Goal: Task Accomplishment & Management: Complete application form

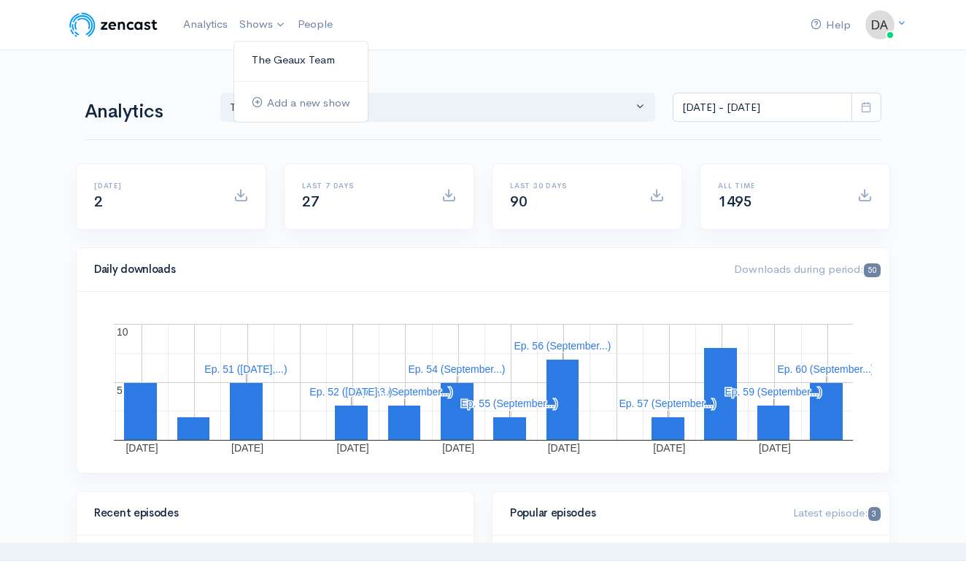
click at [273, 71] on link "The Geaux Team" at bounding box center [301, 60] width 134 height 26
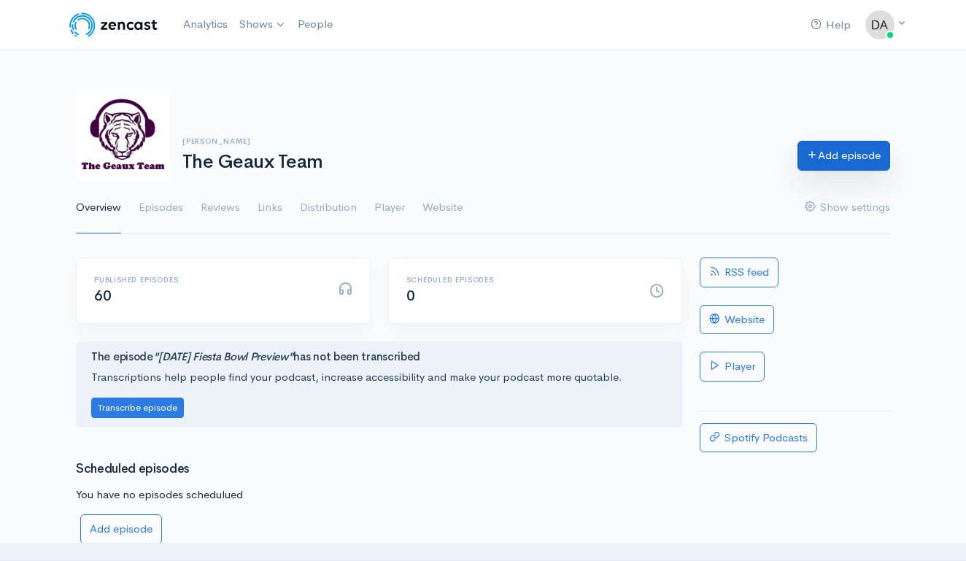
click at [861, 158] on link "Add episode" at bounding box center [844, 156] width 93 height 30
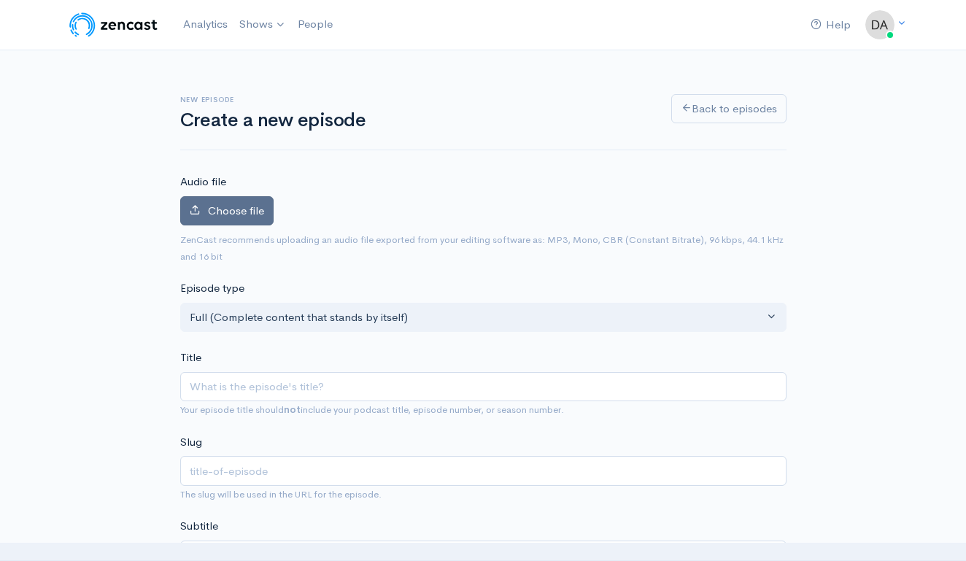
click at [258, 217] on label "Choose file" at bounding box center [226, 211] width 93 height 30
click at [0, 0] on input "Choose file" at bounding box center [0, 0] width 0 height 0
click at [248, 204] on span "Choose file" at bounding box center [236, 211] width 56 height 14
click at [0, 0] on input "Choose file" at bounding box center [0, 0] width 0 height 0
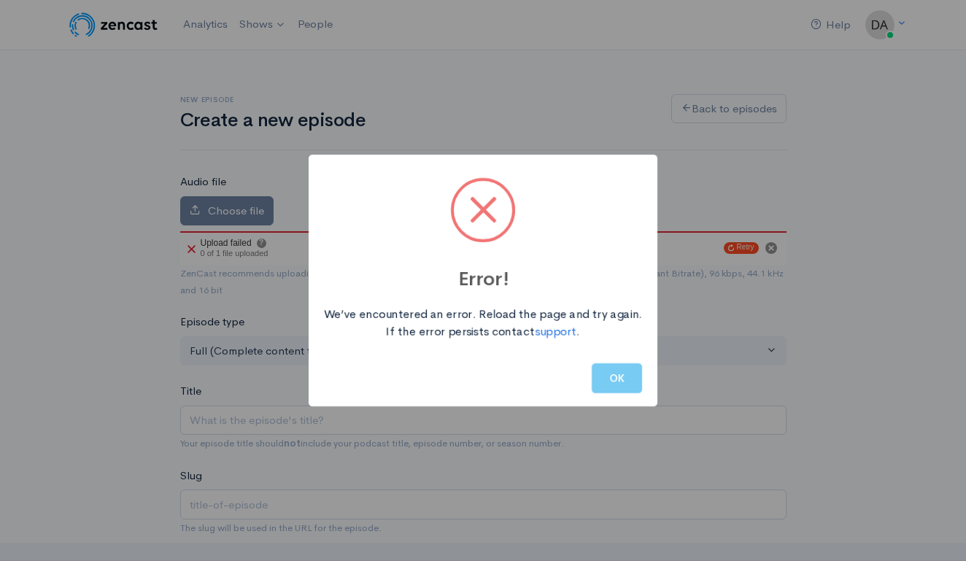
click at [618, 375] on button "OK" at bounding box center [617, 378] width 50 height 30
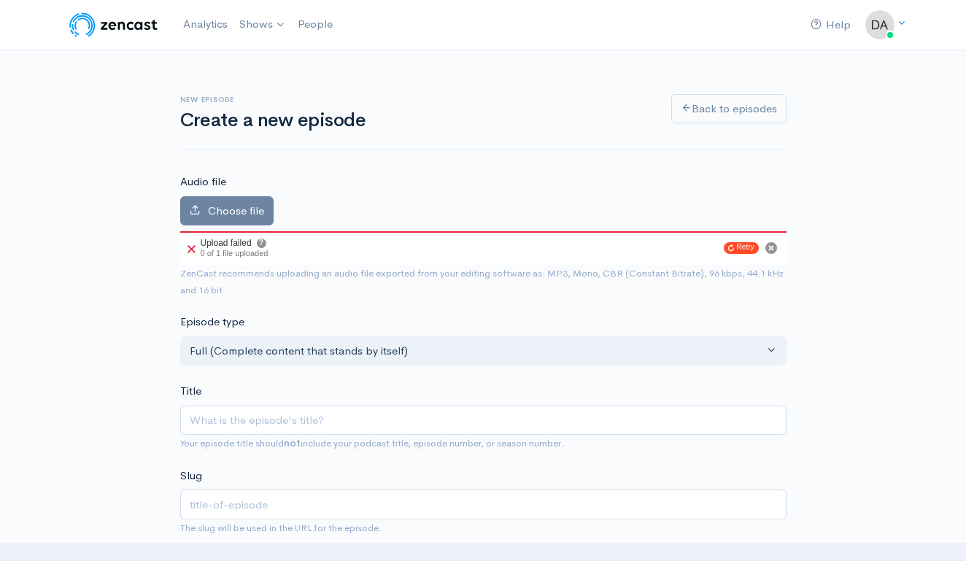
click at [189, 246] on icon at bounding box center [192, 249] width 8 height 8
click at [765, 245] on circle "Cancel" at bounding box center [771, 248] width 12 height 12
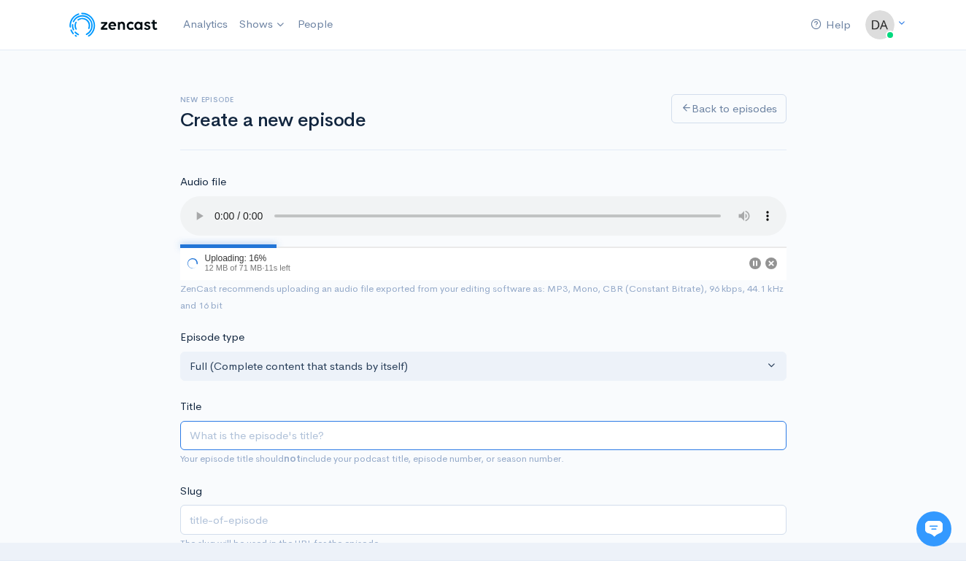
click at [517, 421] on input "Title" at bounding box center [483, 436] width 606 height 30
type input "S"
type input "s"
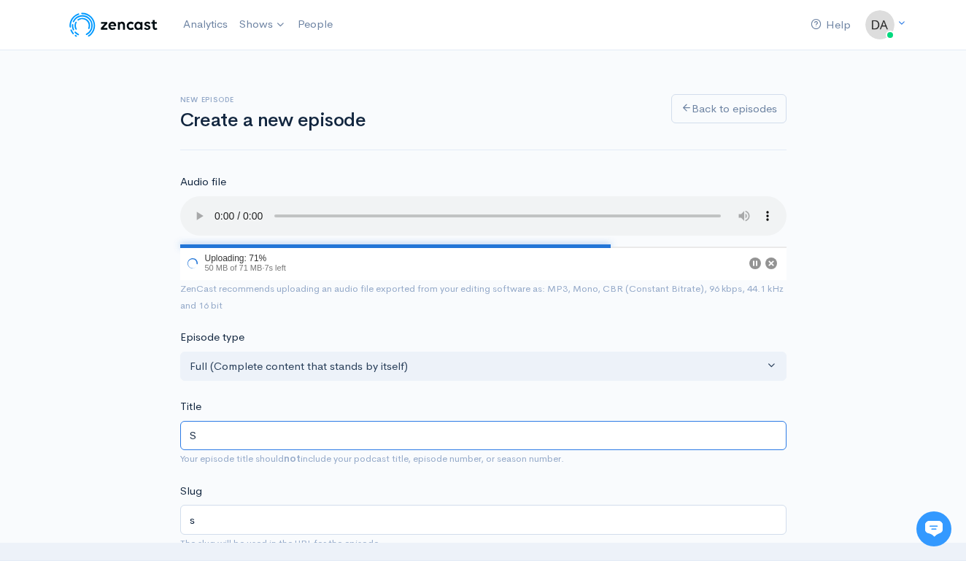
type input "[DATE] | [US_STATE] Preview"
type input "[DATE]-[US_STATE]-preview"
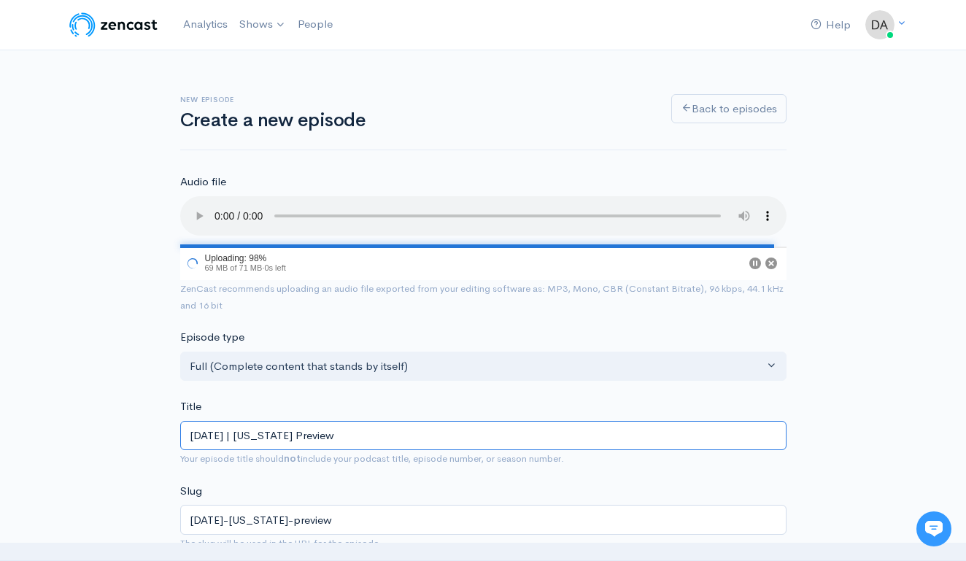
click at [250, 423] on input "[DATE] | [US_STATE] Preview" at bounding box center [483, 436] width 606 height 30
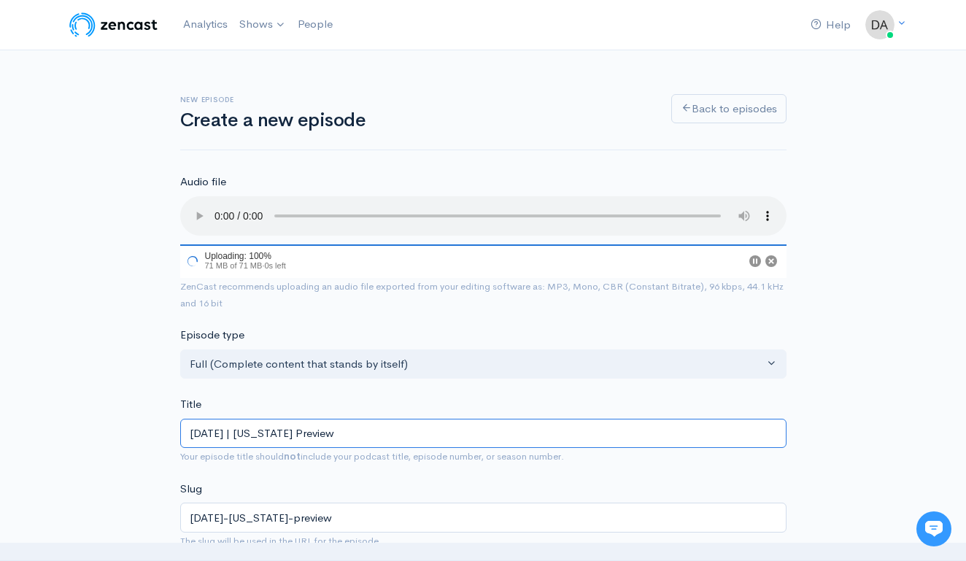
click at [252, 419] on input "[DATE] | [US_STATE] Preview" at bounding box center [483, 434] width 606 height 30
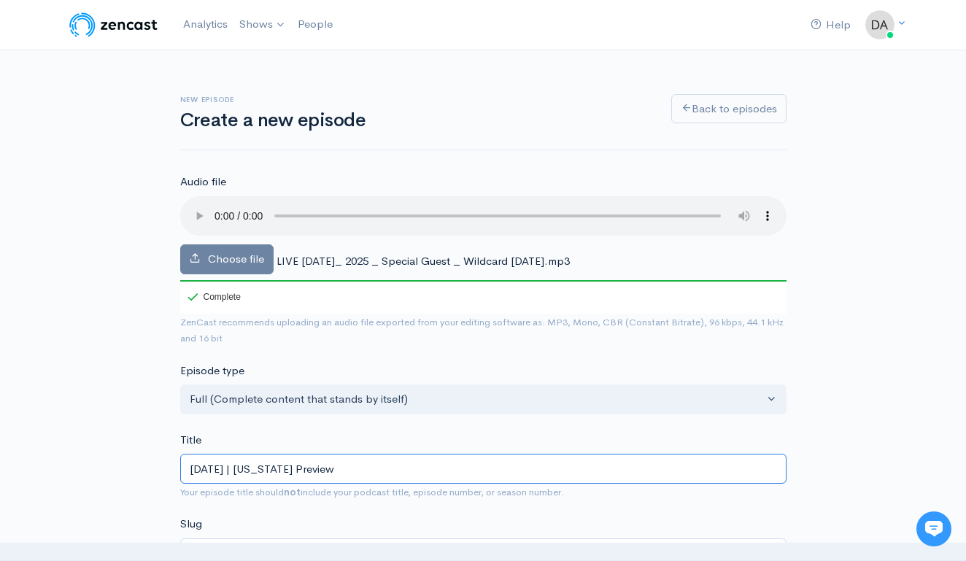
type input "[DATE] | [US_STATE] Preview"
type input "september-2025-[US_STATE]-preview"
type input "[DATE] | [US_STATE] Preview"
type input "[DATE]-[US_STATE]-preview"
type input "[DATE] | [US_STATE] Preview"
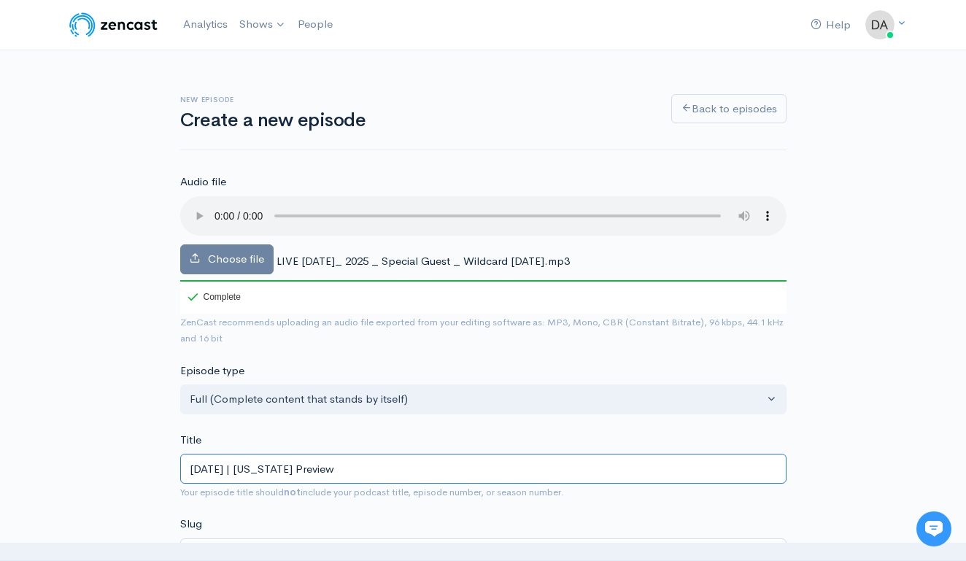
type input "[DATE]-[US_STATE]-preview"
click at [380, 454] on input "[DATE] | [US_STATE] Preview" at bounding box center [483, 469] width 606 height 30
type input "[DATE] | [PERSON_NAME]"
type input "[DATE]-[PERSON_NAME]"
type input "[DATE] | Flo"
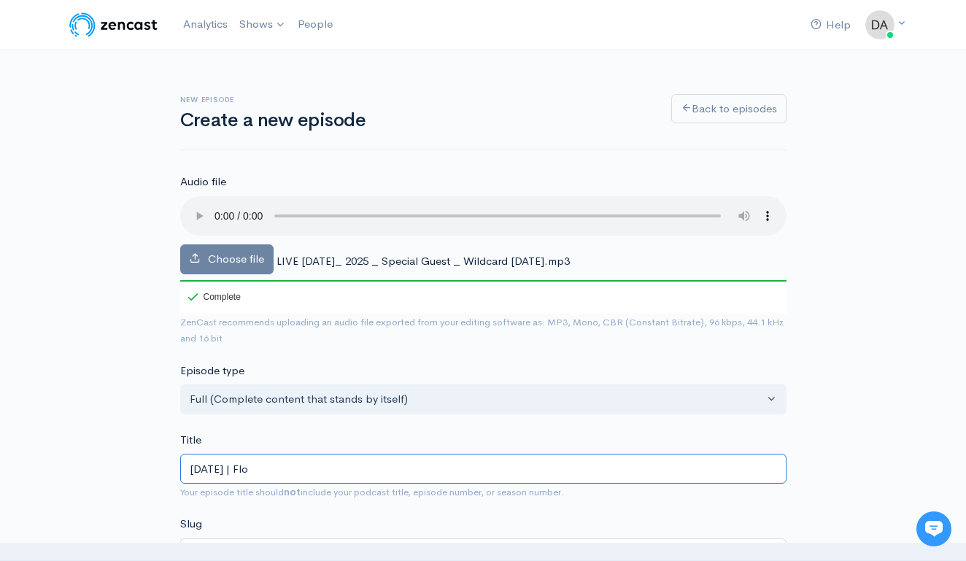
type input "[DATE]-flo"
type input "[DATE] | Fl"
type input "[DATE]-fl"
type input "[DATE] | F"
type input "[DATE]-f"
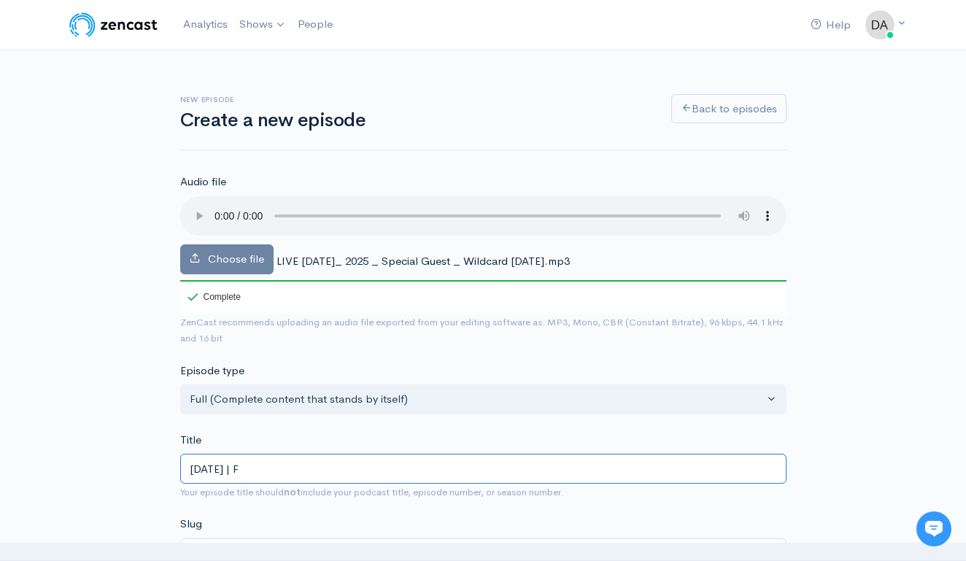
type input "[DATE] |"
type input "[DATE]"
type input "[DATE] | W"
type input "[DATE]-w"
type input "[DATE] | Wi"
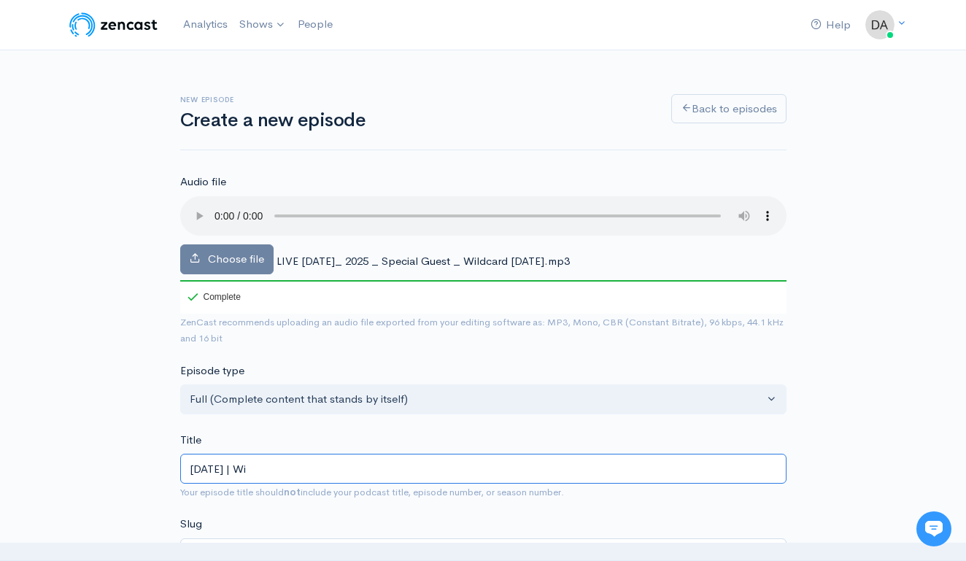
type input "[DATE]-wi"
type input "[DATE] | Wil"
type input "[DATE]-wil"
type input "[DATE] | Wild"
type input "[DATE]-wild"
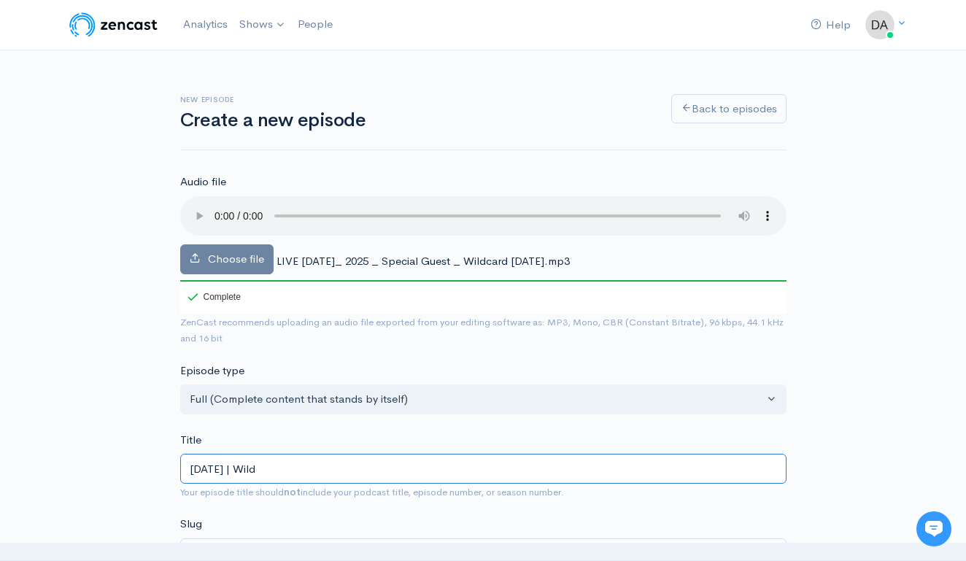
type input "[DATE] | Wildc"
type input "[DATE]-wildc"
type input "[DATE] | Wildca"
type input "[DATE]-wildca"
type input "[DATE] | Wildcar"
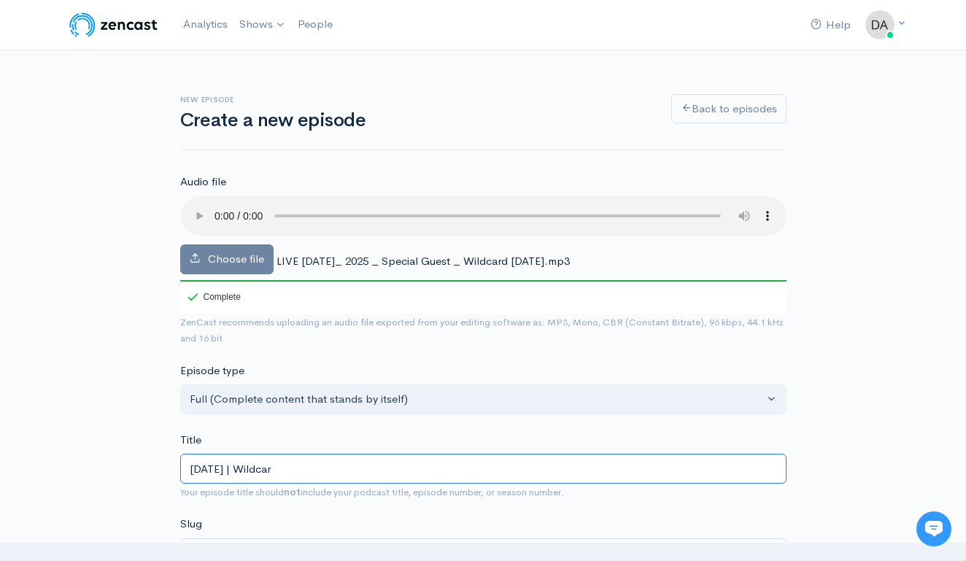
type input "[DATE]-wildcar"
type input "[DATE] | Wildcard"
type input "[DATE]-wildcard"
type input "[DATE] | Wildcard W"
type input "[DATE]-wildcard-w"
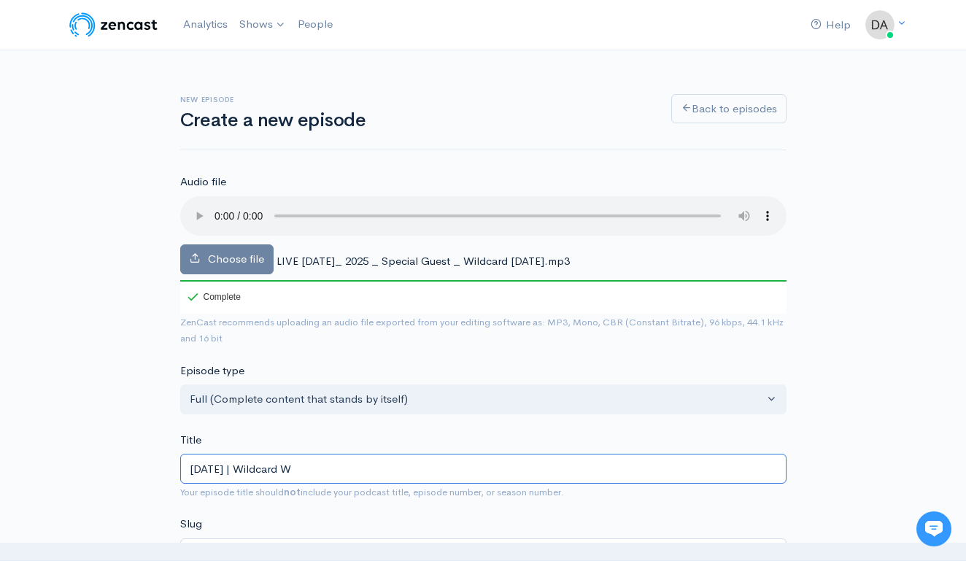
type input "[DATE] | Wildcard We"
type input "[DATE]-wildcard-we"
type input "[DATE] | Wildcard Wed"
type input "[DATE]-wildcard-wed"
type input "[DATE] | Wildcard Wednesdaa"
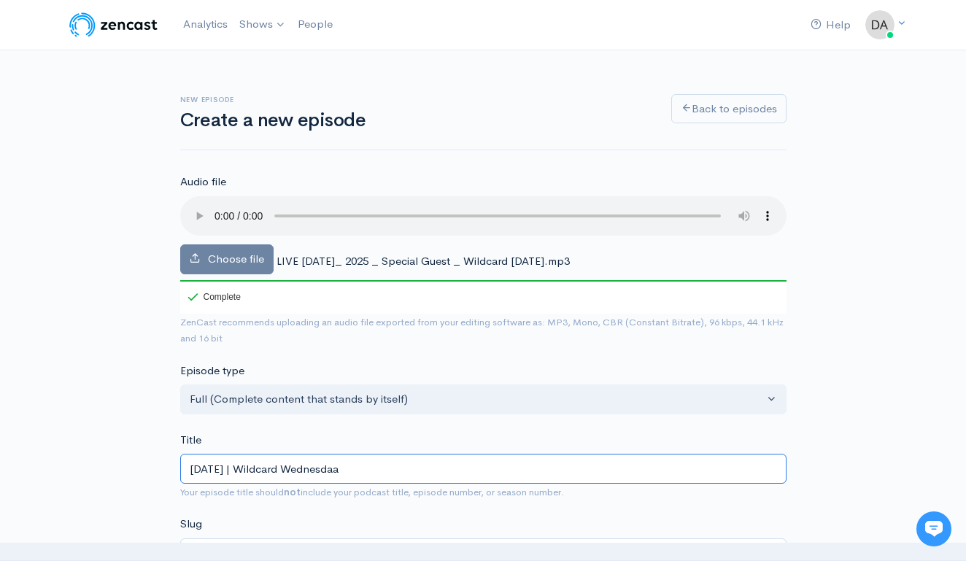
type input "[DATE]-wildcard-[GEOGRAPHIC_DATA]"
type input "[DATE] | Wildcard Wednesdaay"
type input "[DATE]-wildcard-[GEOGRAPHIC_DATA]"
type input "[DATE] | Wildcard [DATE]"
type input "[DATE]-wildcard-[DATE]"
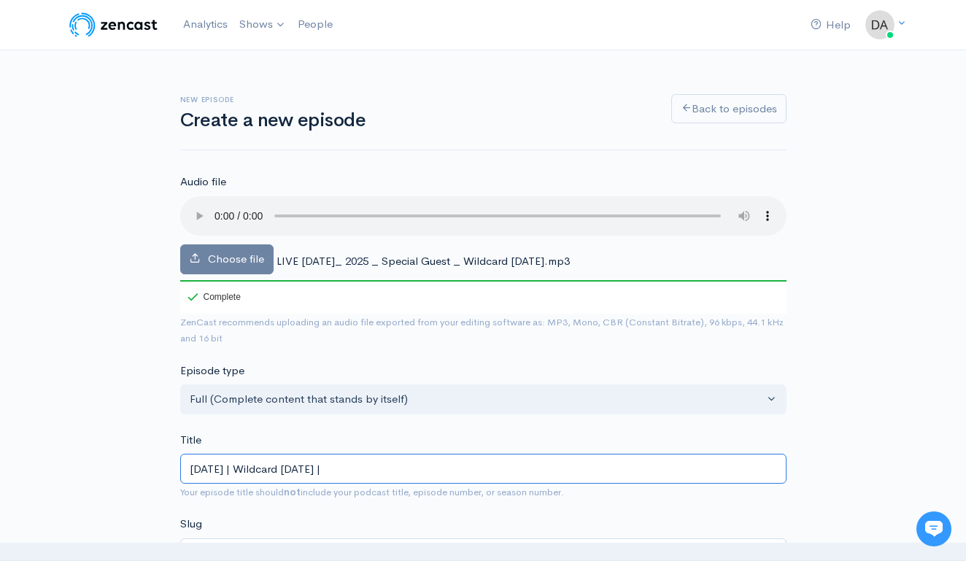
type input "[DATE] | Wildcard [DATE] | W"
type input "[DATE]-wildcard-[DATE]-w"
type input "[DATE] | Wildcard [DATE] |"
type input "[DATE]-wildcard-[DATE]"
type input "[DATE] | Wildcard [DATE] | S"
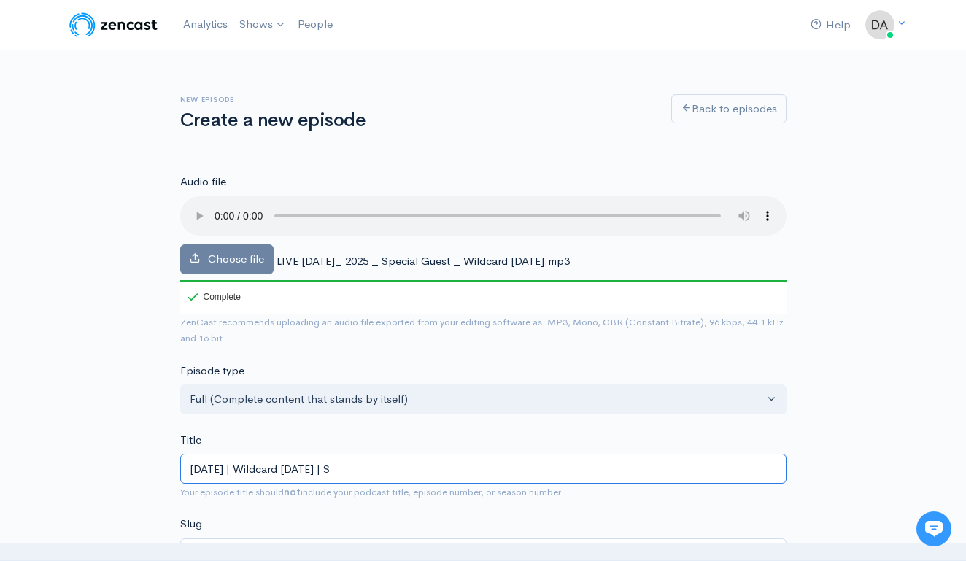
type input "[DATE]-wildcard-[DATE]-s"
type input "[DATE] | Wildcard [DATE] | Sp"
type input "[DATE]-wildcard-[DATE]-sp"
type input "[DATE] | Wildcard [DATE] | Spe"
type input "[DATE]-wildcard-[DATE]-spe"
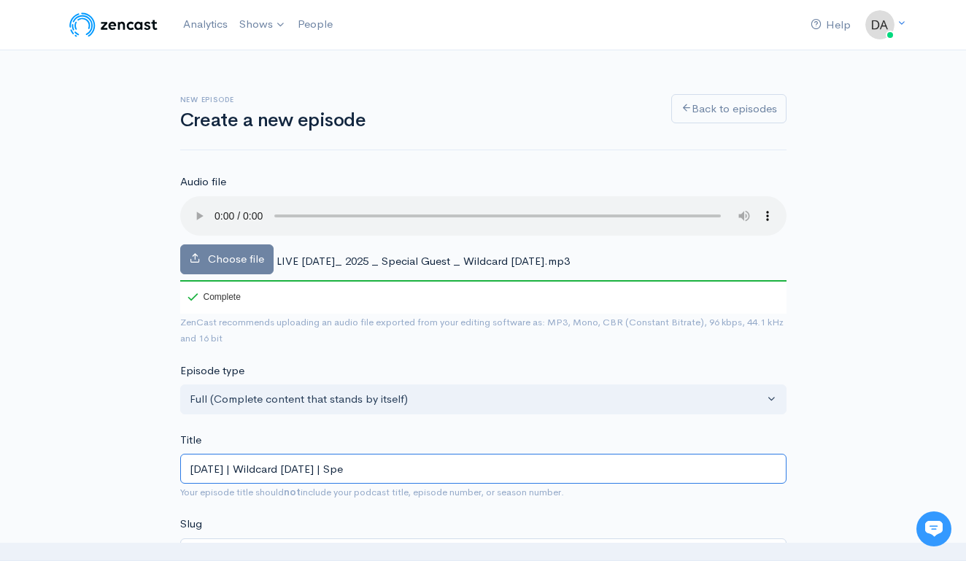
type input "[DATE] | Wildcard [DATE] | Spec"
type input "[DATE]-wildcard-[DATE]-spec"
type input "[DATE] | Wildcard [DATE] | Speci"
type input "[DATE]-wildcard-[DATE]-speci"
type input "[DATE] | Wildcard [DATE] | Specia"
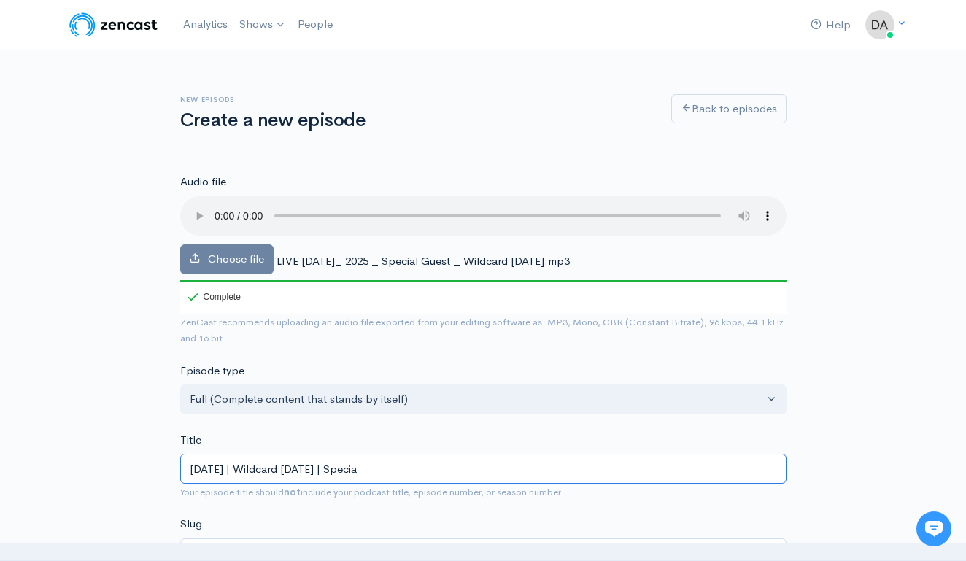
type input "[DATE]-wildcard-[DATE]-specia"
type input "[DATE] | Wildcard [DATE] | Special"
type input "[DATE]-wildcard-[DATE]-special"
type input "[DATE] | Wildcard [DATE] | Special G"
type input "[DATE]-wildcard-[DATE]-special-g"
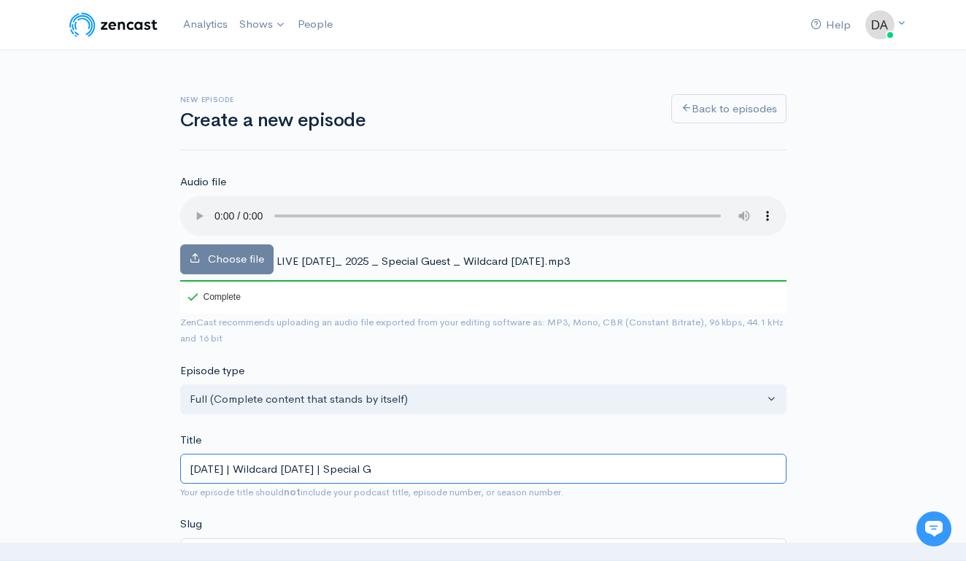
type input "[DATE] | Wildcard [DATE] | Special Gu"
type input "[DATE]-wildcard-[DATE]-special-gu"
type input "[DATE] | Wildcard [DATE] | Special Gue"
type input "[DATE]-wildcard-[DATE]-special-gue"
type input "[DATE] | Wildcard [DATE] | Special Gues"
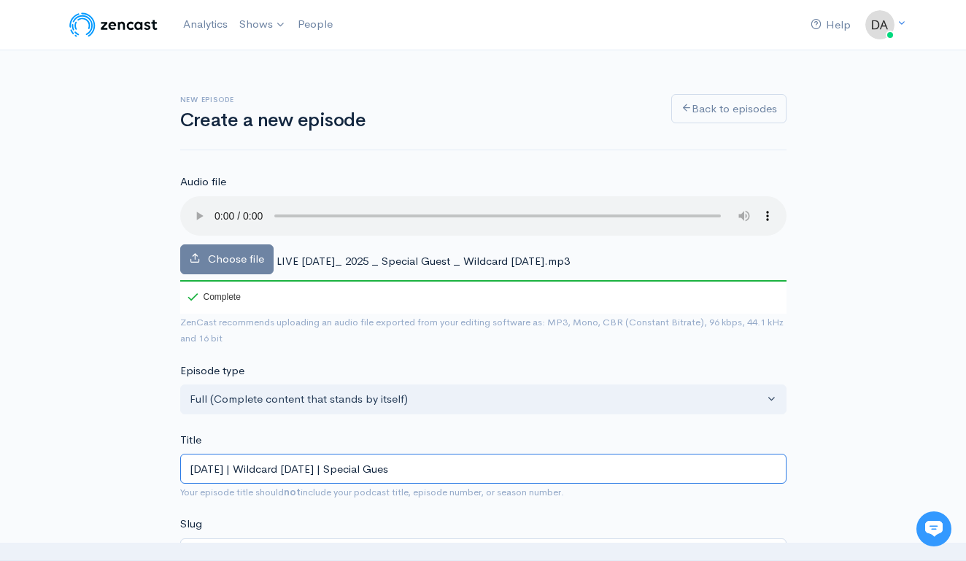
type input "[DATE]-wildcard-[DATE]-special-gues"
type input "[DATE] | Wildcard [DATE] | Special Guest"
type input "[DATE]-wildcard-[DATE]-special-guest"
type input "[DATE] | Wildcard [DATE] | Special Guest B"
type input "[DATE]-wildcard-[DATE]-special-guest-b"
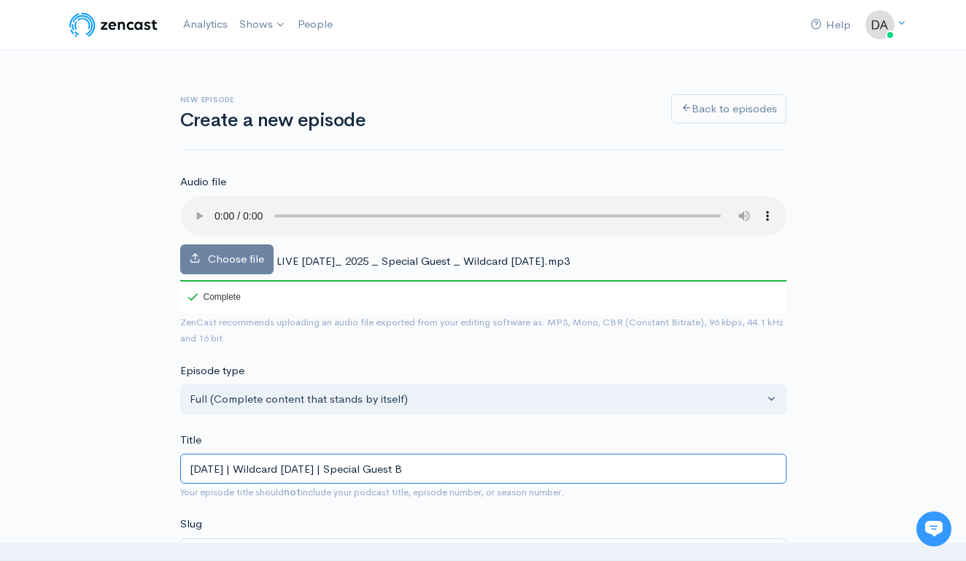
type input "[DATE] | Wildcard [DATE] | Special Guest Bi"
type input "[DATE]-wildcard-[DATE]-special-guest-bi"
type input "[DATE] | Wildcard [DATE] | Special Guest Big"
type input "[DATE]-wildcard-[DATE]-special-guest-big"
type input "[DATE] | Wildcard [DATE] | Special Guest Big O"
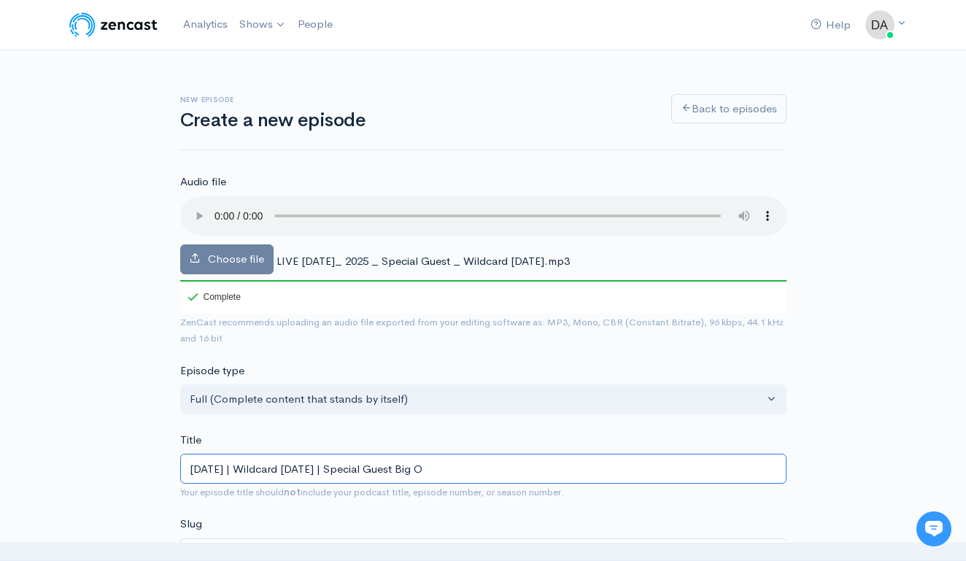
type input "[DATE]-wildcard-[DATE]-special-guest-big-o"
type input "[DATE] | Wildcard [DATE] | Special Guest Big Or"
type input "[DATE]-wildcard-[DATE]-special-guest-big-or"
type input "[DATE] | Wildcard [DATE] | Special Guest Big Oran"
type input "[DATE]-wildcard-[DATE]-special-guest-big-[GEOGRAPHIC_DATA]"
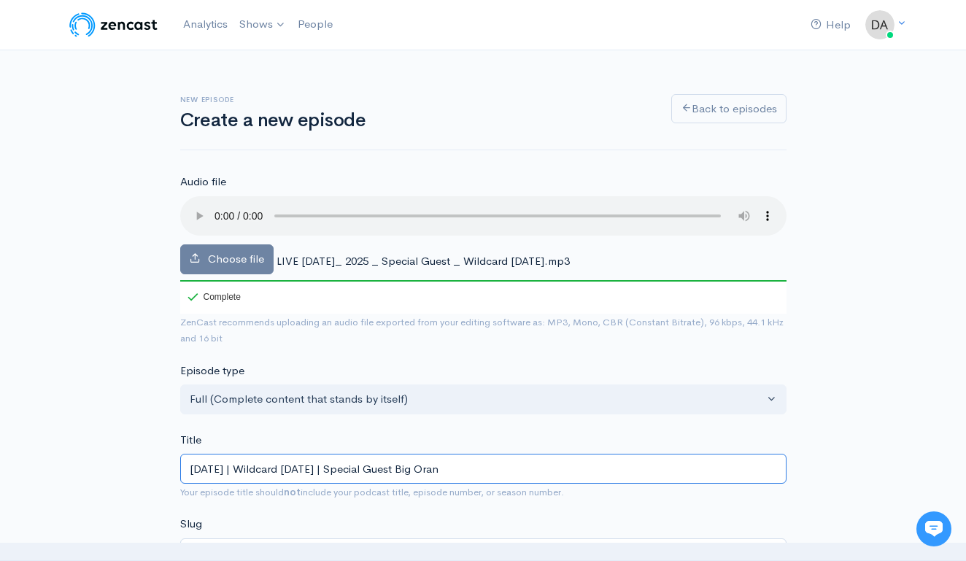
type input "[DATE] | Wildcard [DATE] | Special Guest Big Orang"
type input "[DATE]-wildcard-[DATE]-special-guest-big-orang"
type input "[DATE] | Wildcard [DATE] | Special Guest Big Orange"
type input "[DATE]-wildcard-[DATE]-special-guest-big-orange"
type input "[DATE] | Wildcard [DATE] | Special Guest Big Orange M"
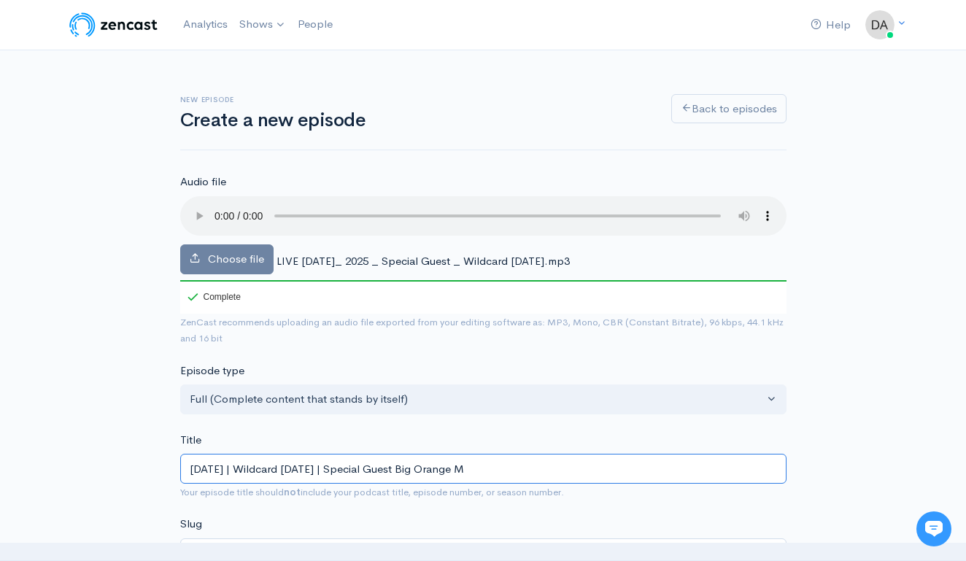
type input "[DATE]-wildcard-[DATE]-special-guest-big-orange-m"
type input "[DATE] | Wildcard [DATE] | Special Guest Big Orange Ma"
type input "[DATE]-wildcard-[DATE]-special-guest-big-orange-ma"
type input "[DATE] | Wildcard [DATE] | Special Guest Big Orange Mac"
type input "[DATE]-wildcard-[DATE]-special-guest-big-orange-mac"
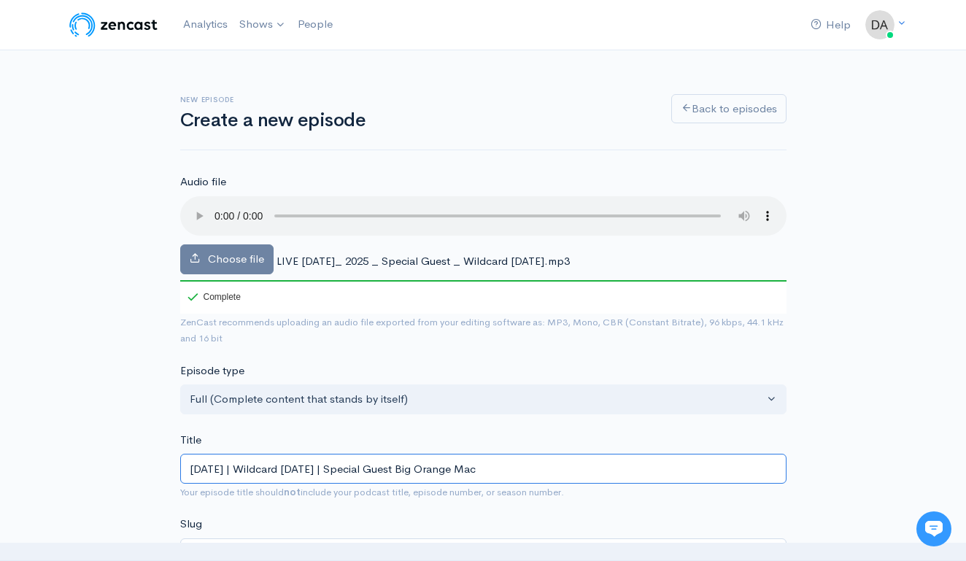
type input "[DATE] | Wildcard [DATE] | Special Guest Big Orange [PERSON_NAME]"
type input "[DATE]-wildcard-[DATE]-special-guest-big-orange-[PERSON_NAME]"
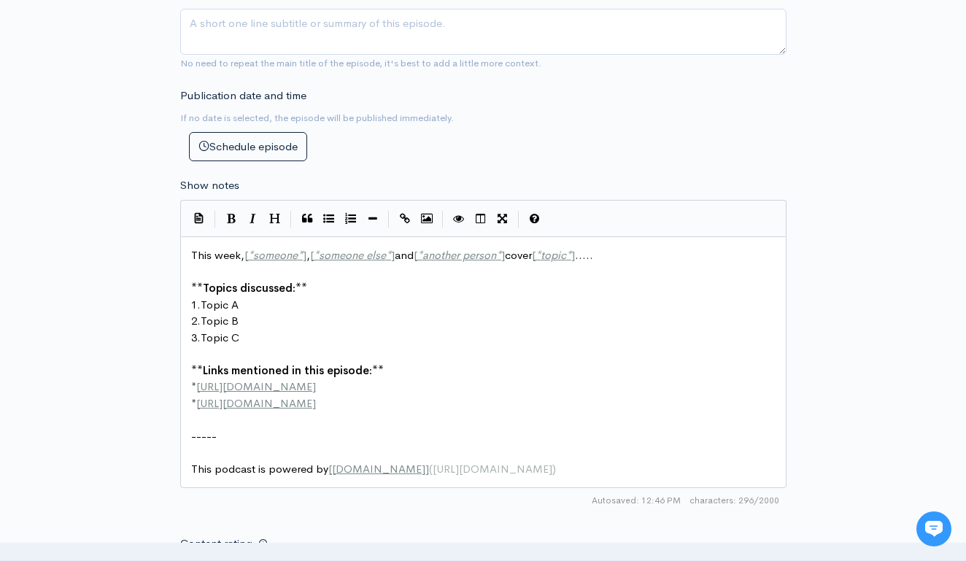
scroll to position [671, 0]
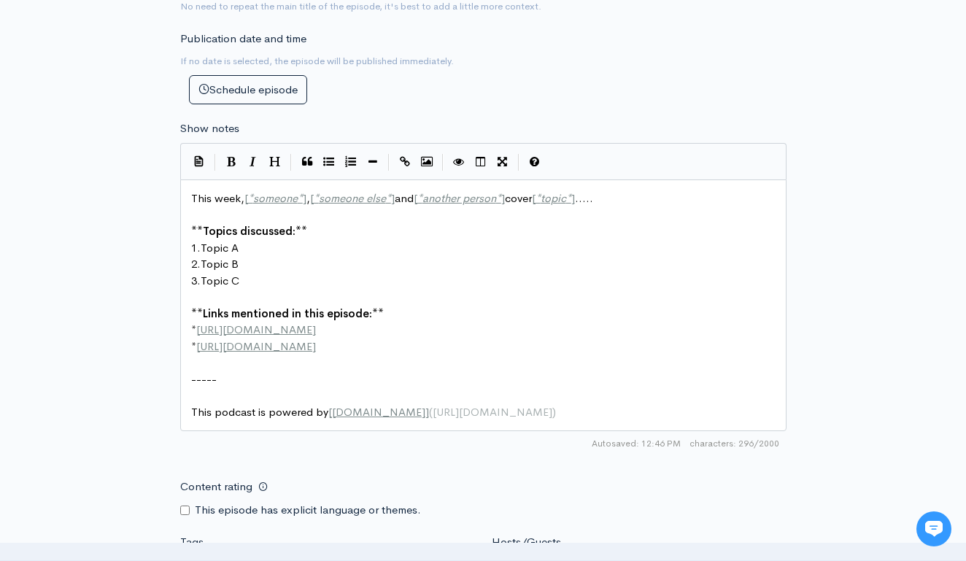
type input "[DATE] | Wildcard [DATE] | Special Guest Big Orange [PERSON_NAME]"
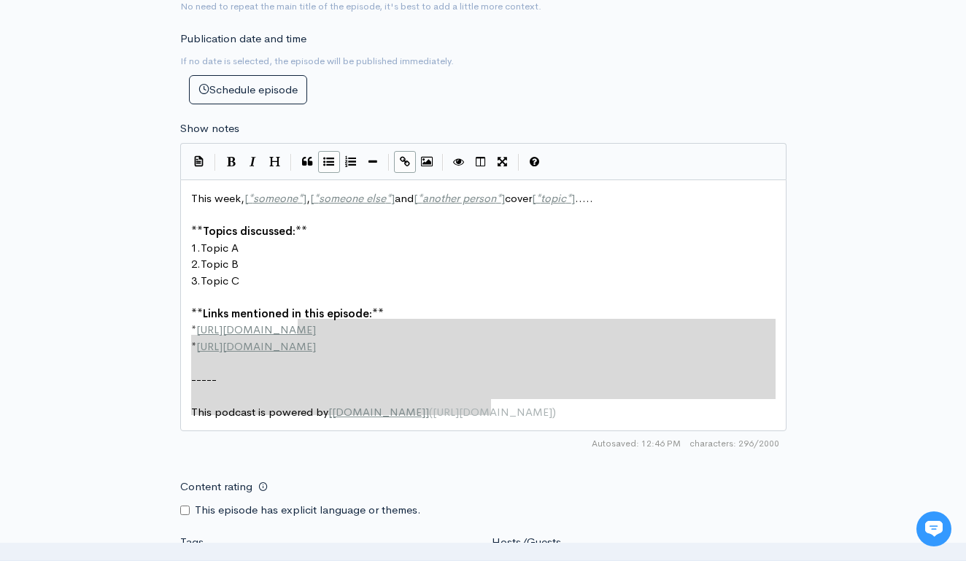
type textarea "This week, [*someone*], [*someone else*] and [*another person*] cover [*topic*]…"
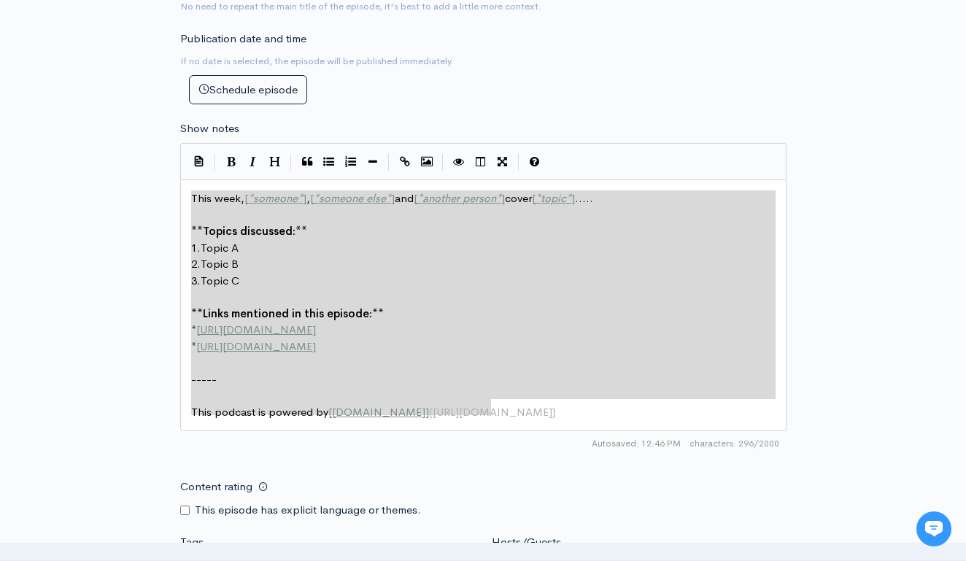
drag, startPoint x: 518, startPoint y: 386, endPoint x: 177, endPoint y: 172, distance: 402.3
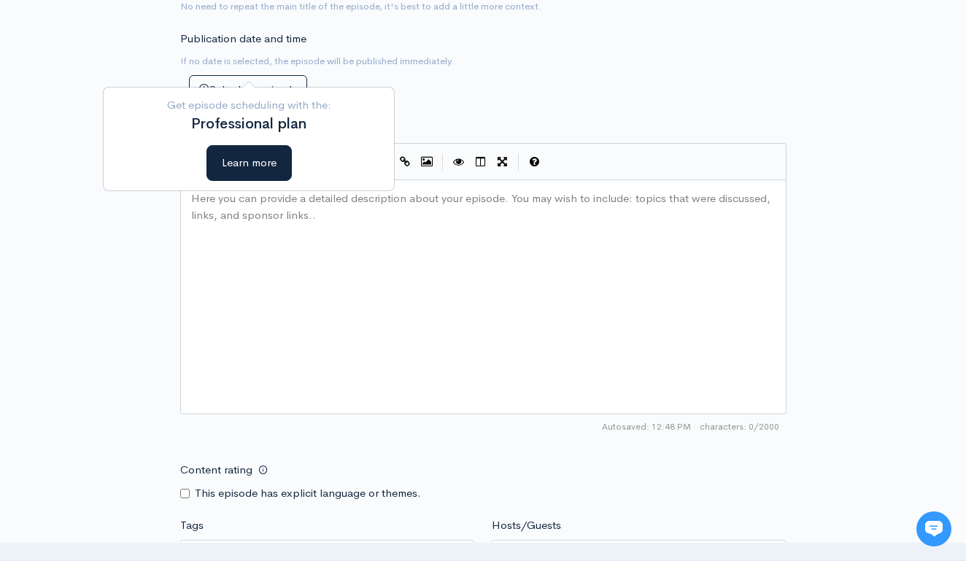
click at [355, 239] on div "Here you can provide a detailed description about your episode. You may wish to…" at bounding box center [501, 315] width 627 height 255
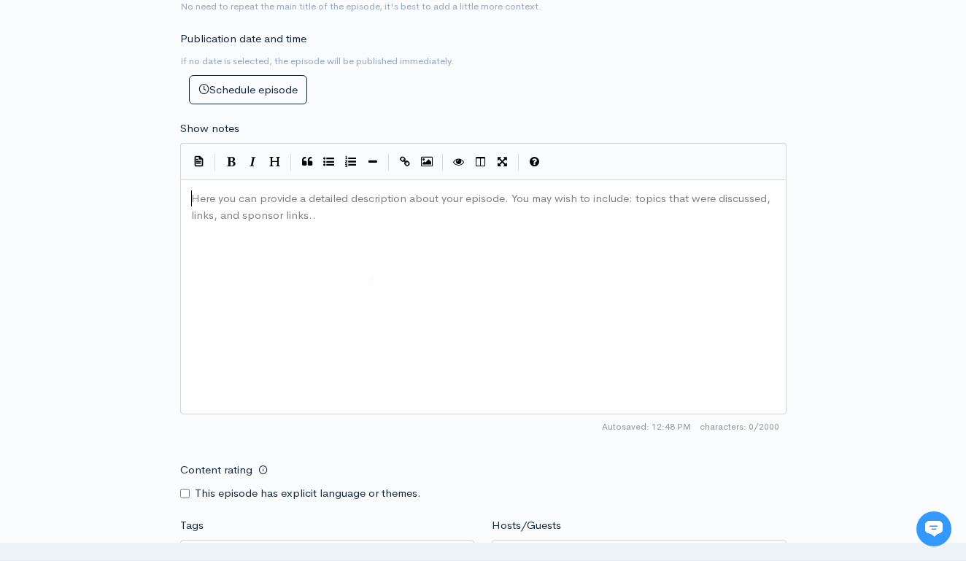
type textarea "​"
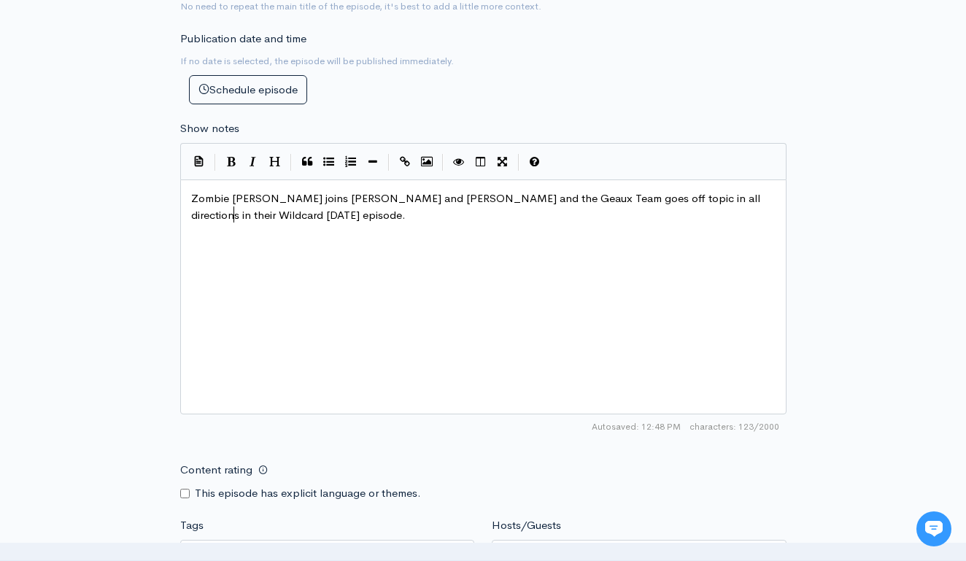
click at [280, 191] on span "Zombie [PERSON_NAME] joins [PERSON_NAME] and [PERSON_NAME] and the Geaux Team g…" at bounding box center [477, 206] width 572 height 31
type textarea "="
type textarea "and"
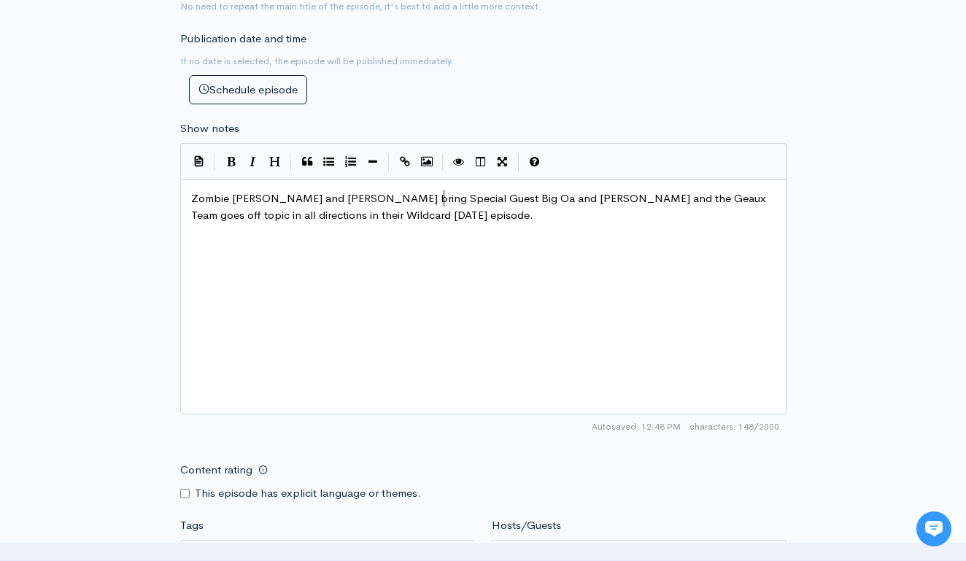
type textarea "bring Special Guest Big Oan"
type textarea "range [PERSON_NAME] to the"
type textarea "nd [PERSON_NAME] and the"
drag, startPoint x: 628, startPoint y: 179, endPoint x: 536, endPoint y: 174, distance: 92.0
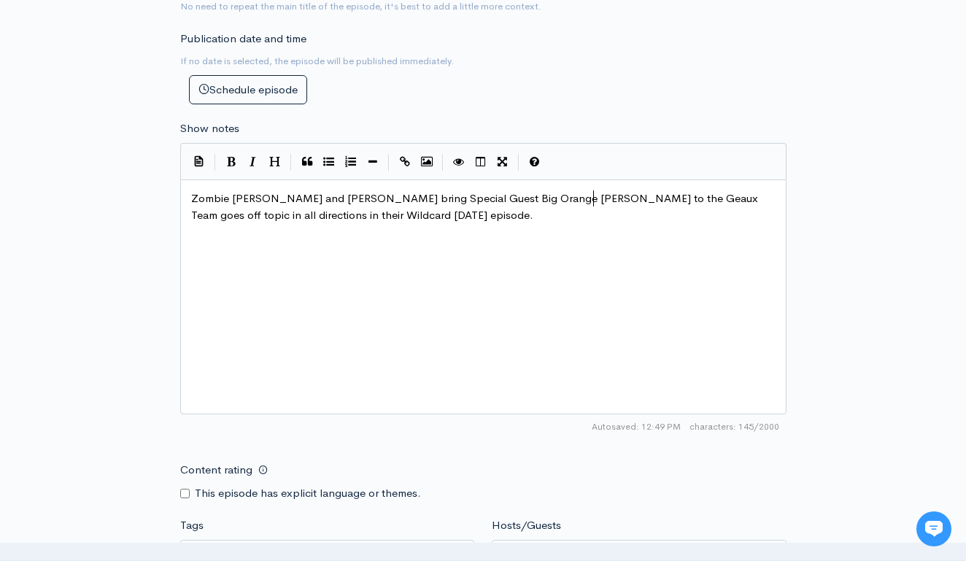
click at [596, 191] on span "Zombie [PERSON_NAME] and [PERSON_NAME] bring Special Guest Big Orange [PERSON_N…" at bounding box center [476, 206] width 570 height 31
type textarea "and go"
click at [656, 191] on span "Zombie [PERSON_NAME] and [PERSON_NAME] bring Special Guest Big Orange [PERSON_N…" at bounding box center [476, 206] width 570 height 31
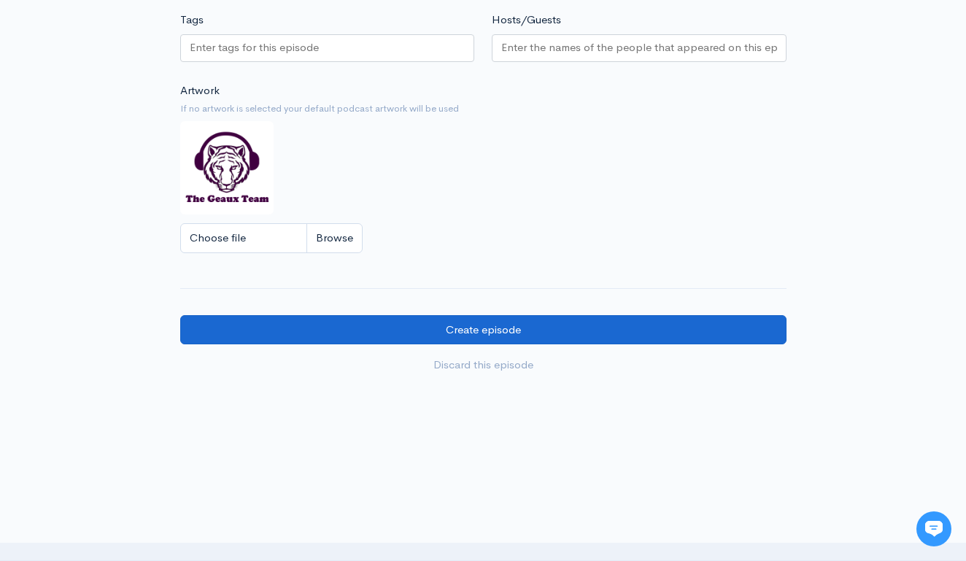
scroll to position [1176, 0]
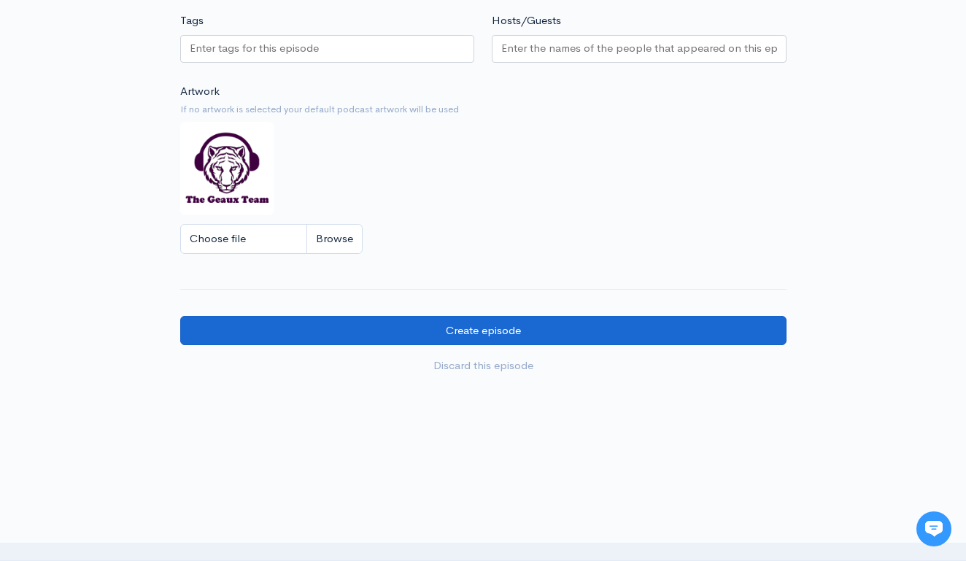
click at [540, 316] on input "Create episode" at bounding box center [483, 331] width 606 height 30
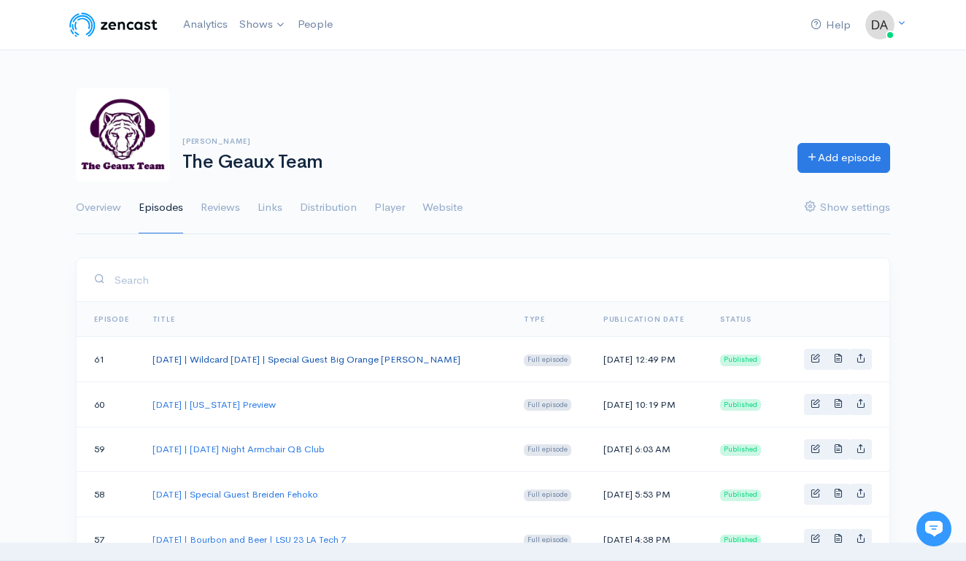
click at [317, 355] on link "[DATE] | Wildcard [DATE] | Special Guest Big Orange [PERSON_NAME]" at bounding box center [307, 359] width 308 height 12
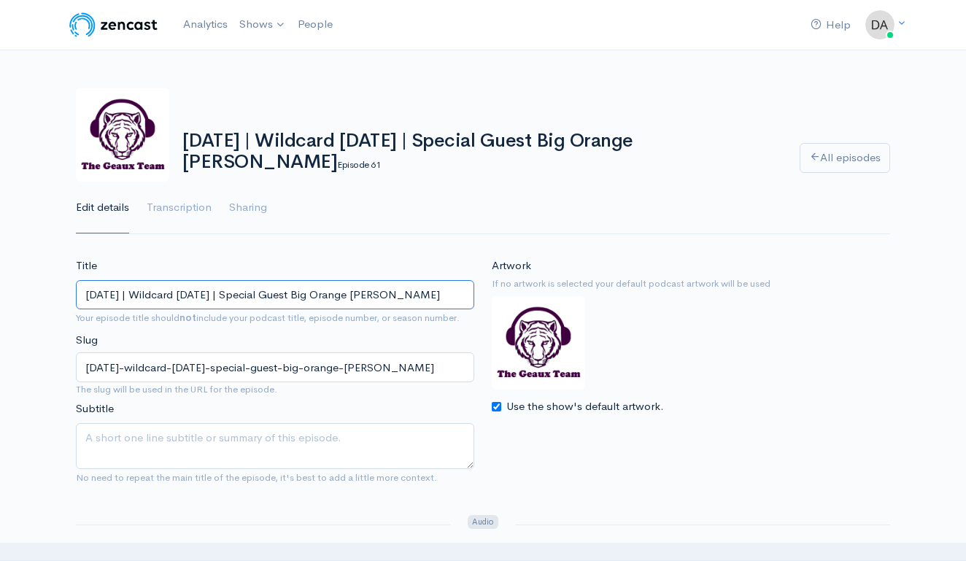
click at [263, 293] on input "[DATE] | Wildcard [DATE] | Special Guest Big Orange [PERSON_NAME]" at bounding box center [275, 295] width 398 height 30
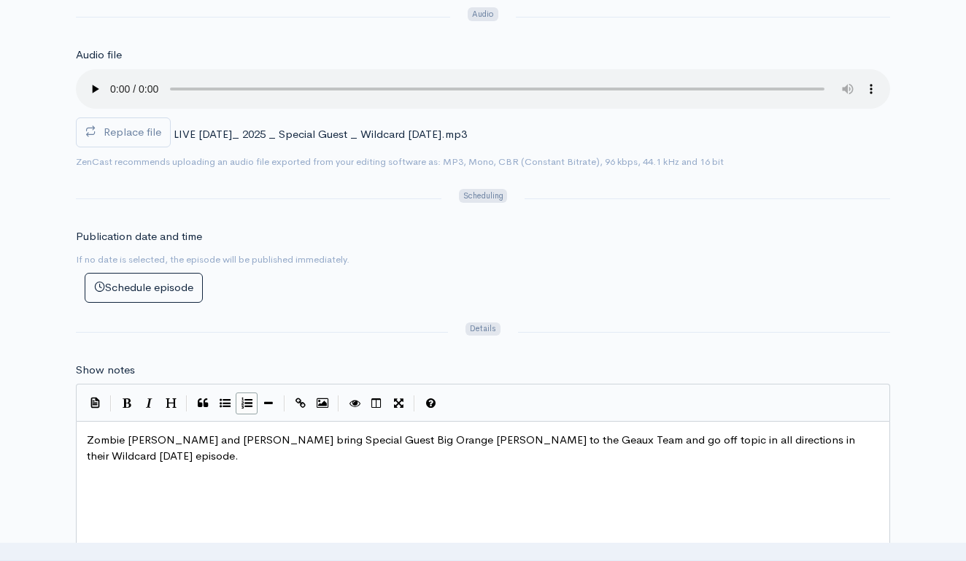
scroll to position [504, 0]
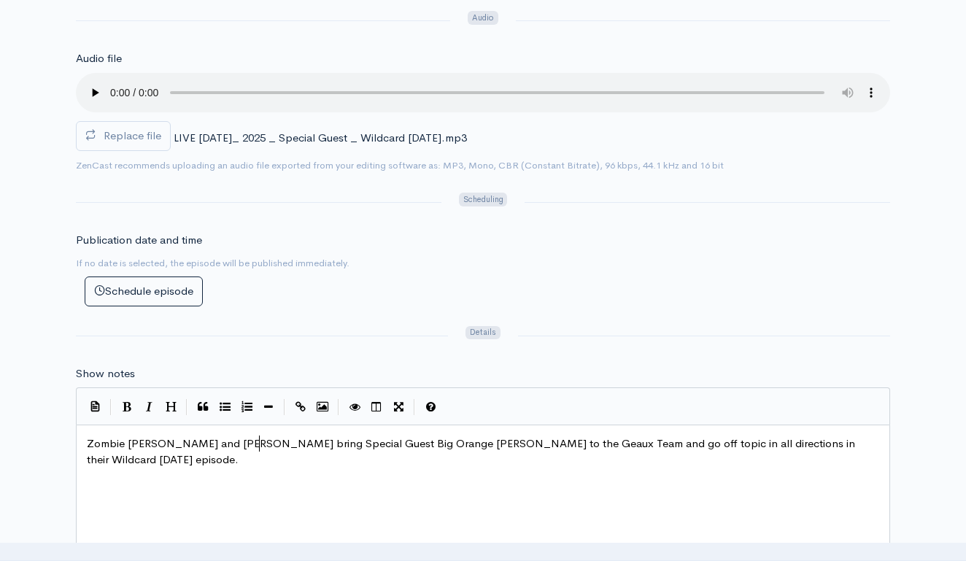
click at [260, 436] on span "Zombie [PERSON_NAME] and [PERSON_NAME] bring Special Guest Big Orange [PERSON_N…" at bounding box center [472, 451] width 771 height 31
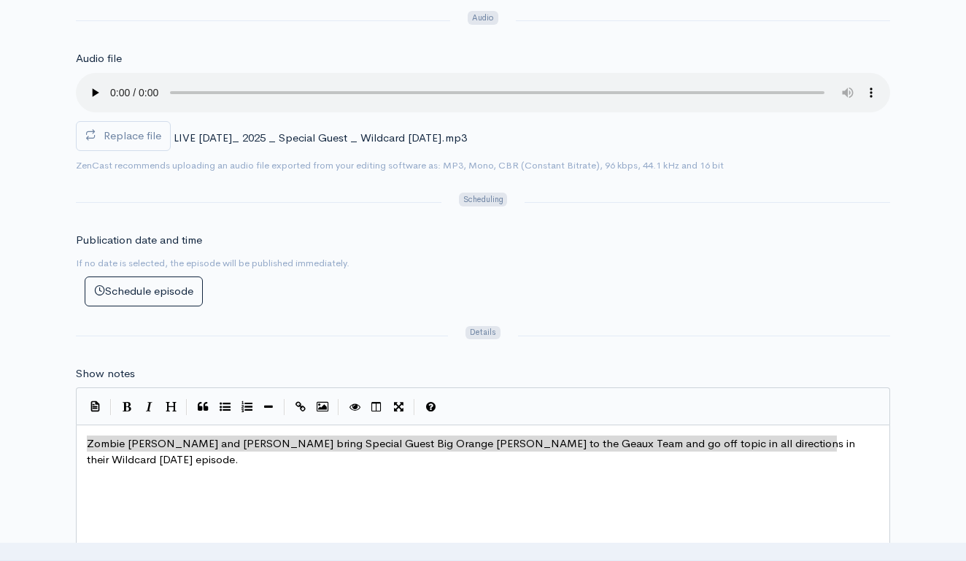
scroll to position [23, 0]
type textarea "Zombie [PERSON_NAME] and [PERSON_NAME] bring Special Guest Big Orange [PERSON_N…"
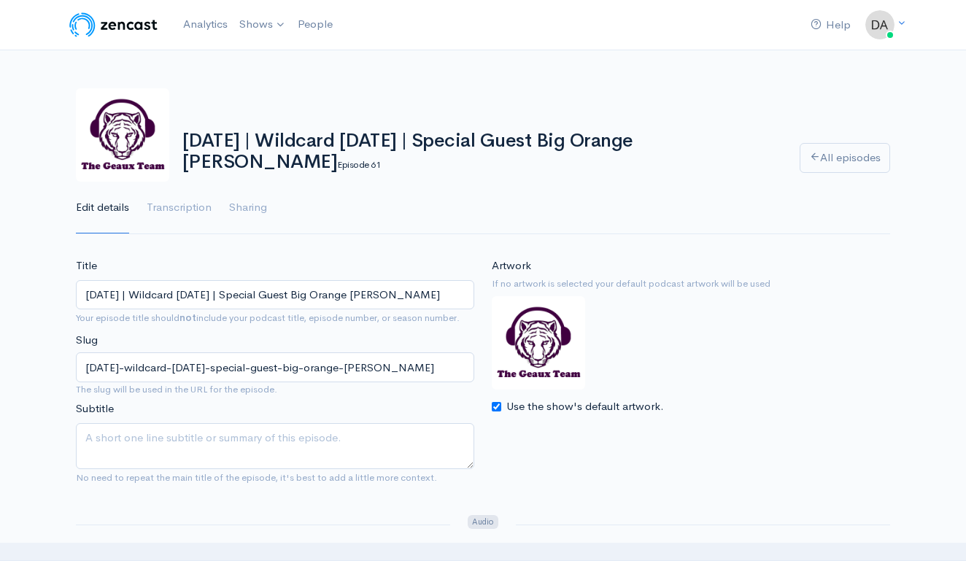
scroll to position [0, 0]
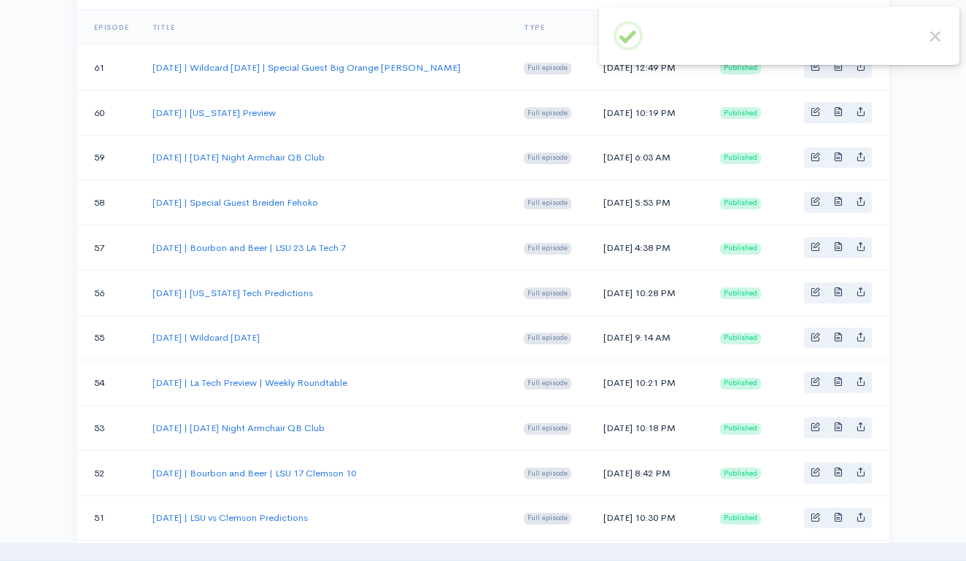
scroll to position [318, 0]
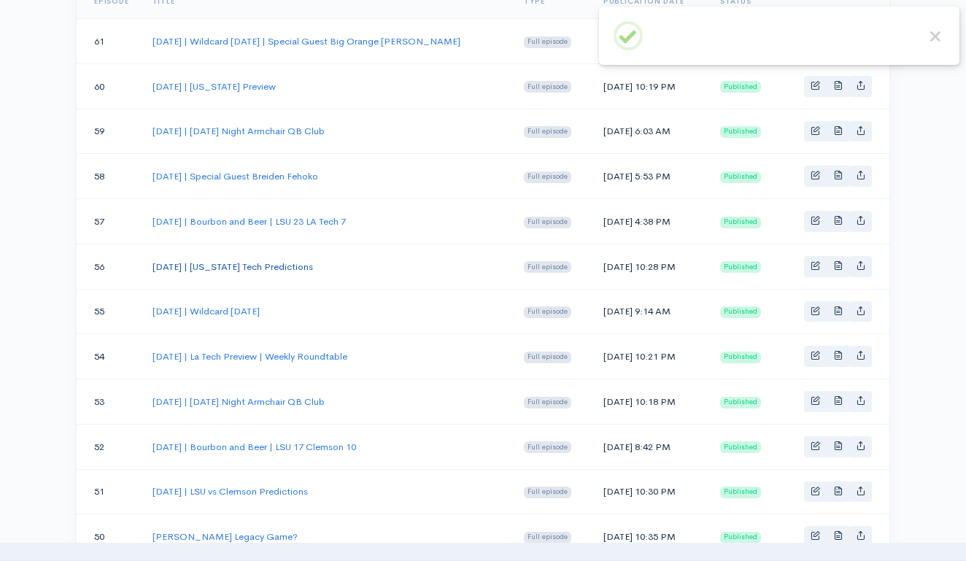
click at [313, 261] on link "September 4, 2025 | Louisiana Tech Predictions" at bounding box center [233, 267] width 161 height 12
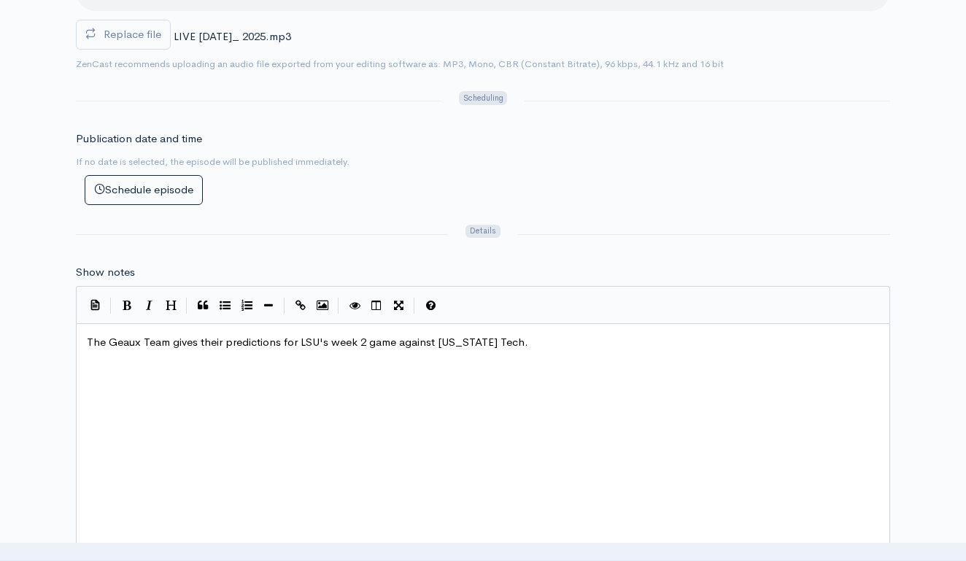
scroll to position [1, 0]
click at [298, 335] on span "The Geaux Team gives their predictions for LSU's week 2 game against Louisiana …" at bounding box center [307, 342] width 441 height 14
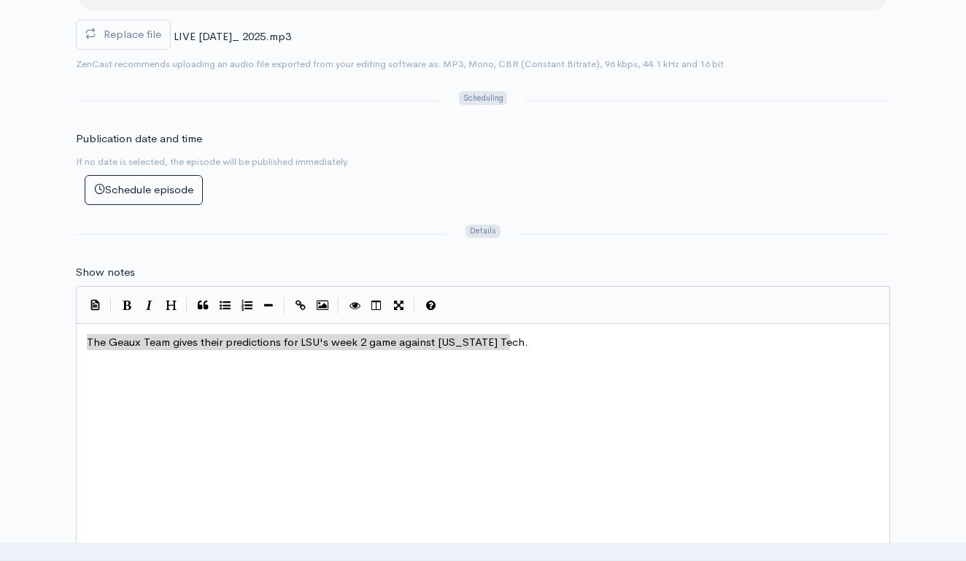
scroll to position [7, 0]
type textarea "The Geaux Team gives their predictions for LSU's week 2 game against Louisiana …"
